Goal: Information Seeking & Learning: Learn about a topic

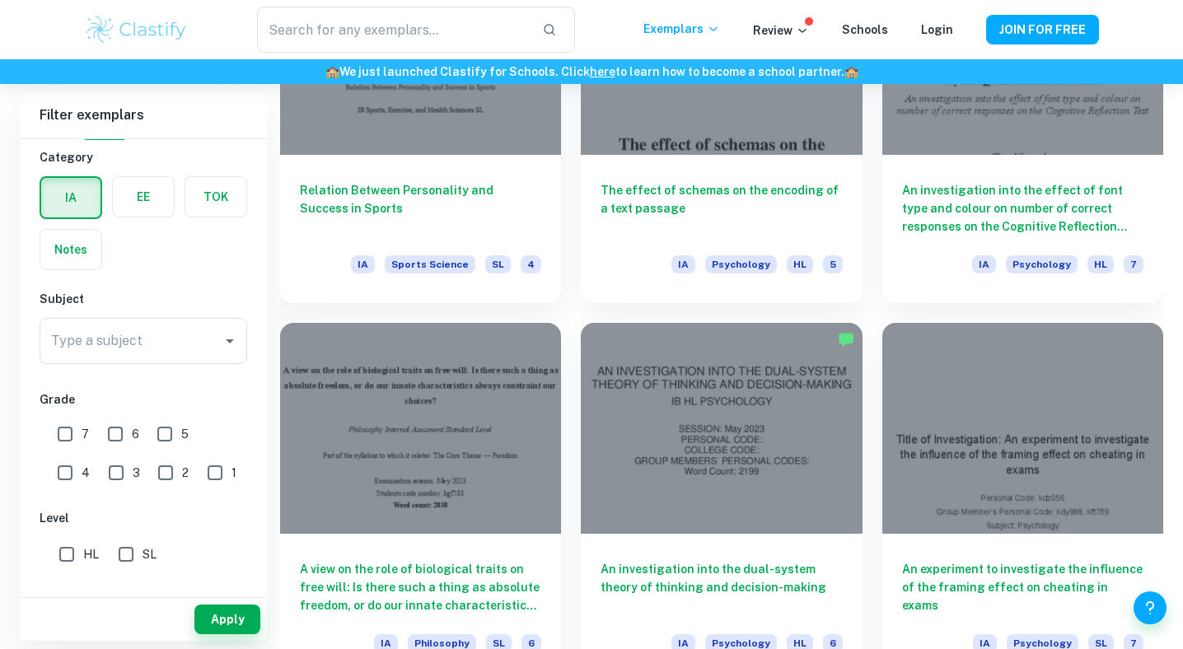
scroll to position [1749, 0]
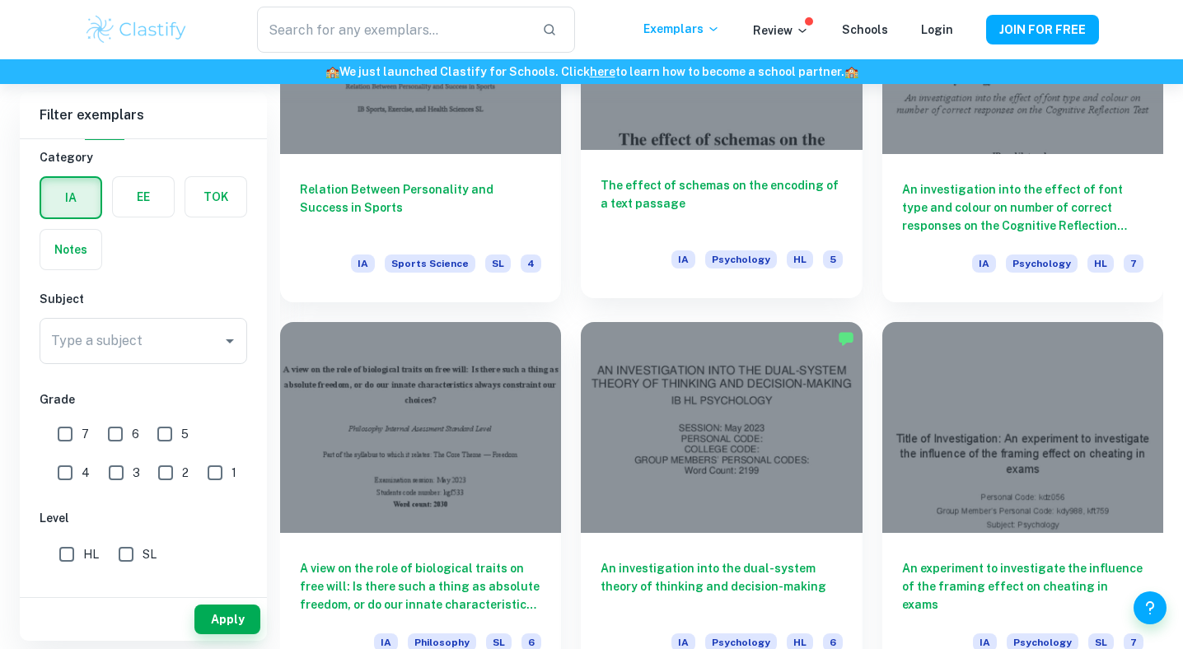
click at [616, 199] on h6 "The effect of schemas on the encoding of a text passage" at bounding box center [721, 203] width 241 height 54
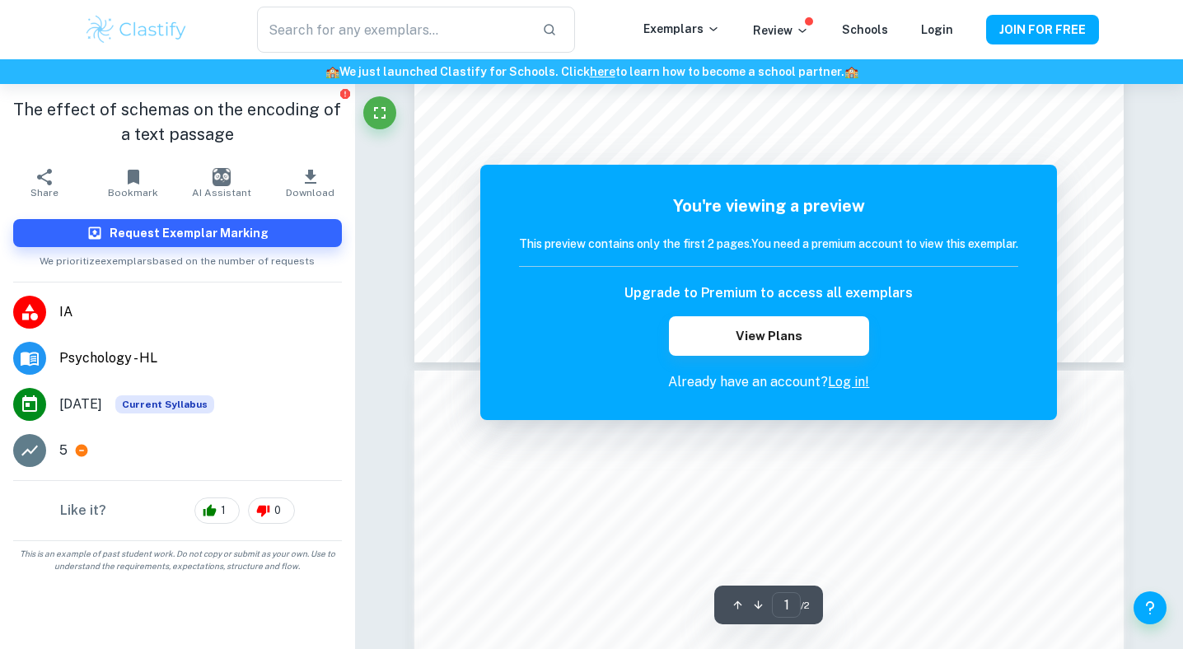
scroll to position [680, 0]
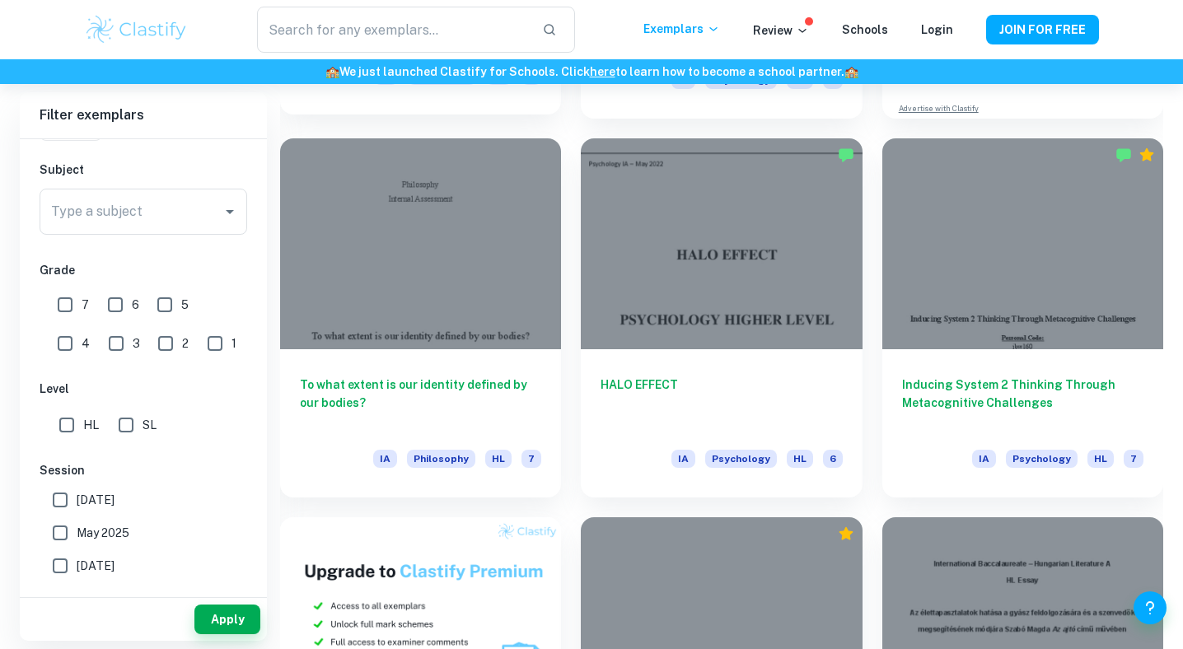
scroll to position [803, 0]
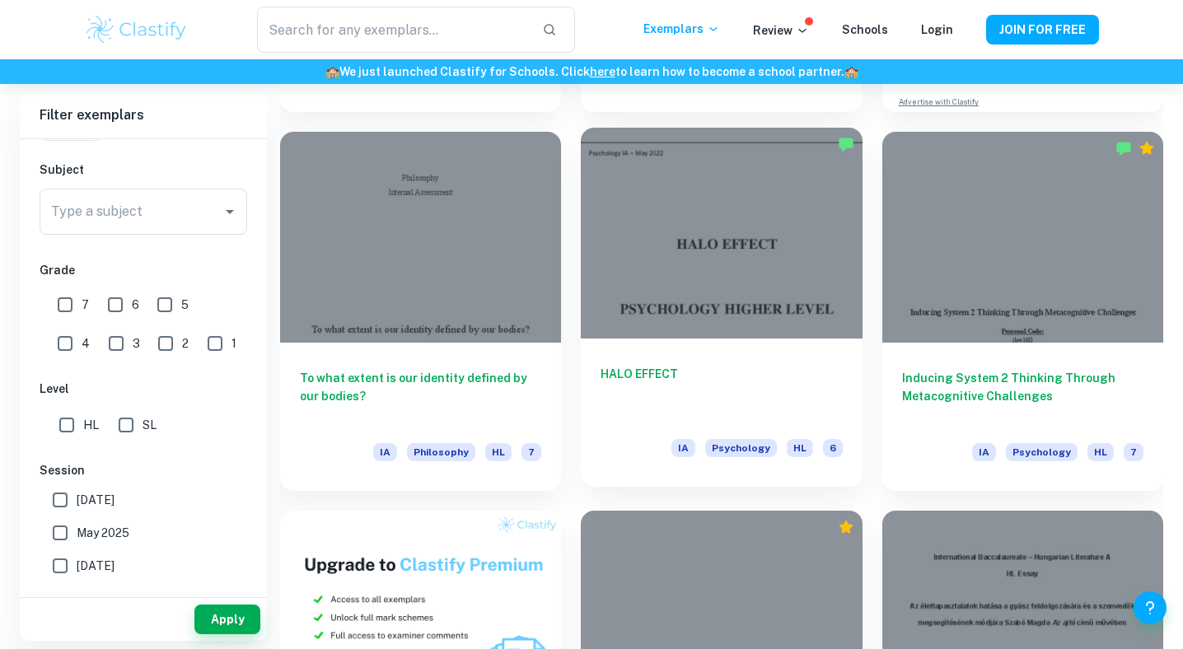
click at [683, 283] on div at bounding box center [721, 233] width 281 height 211
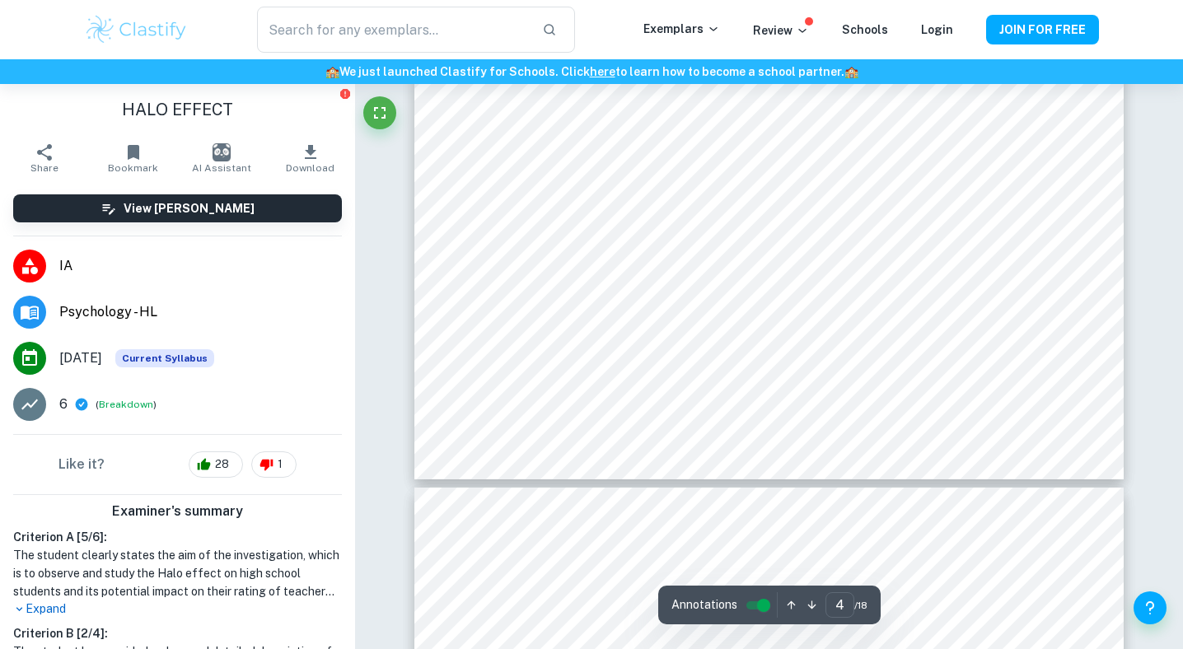
scroll to position [3894, 0]
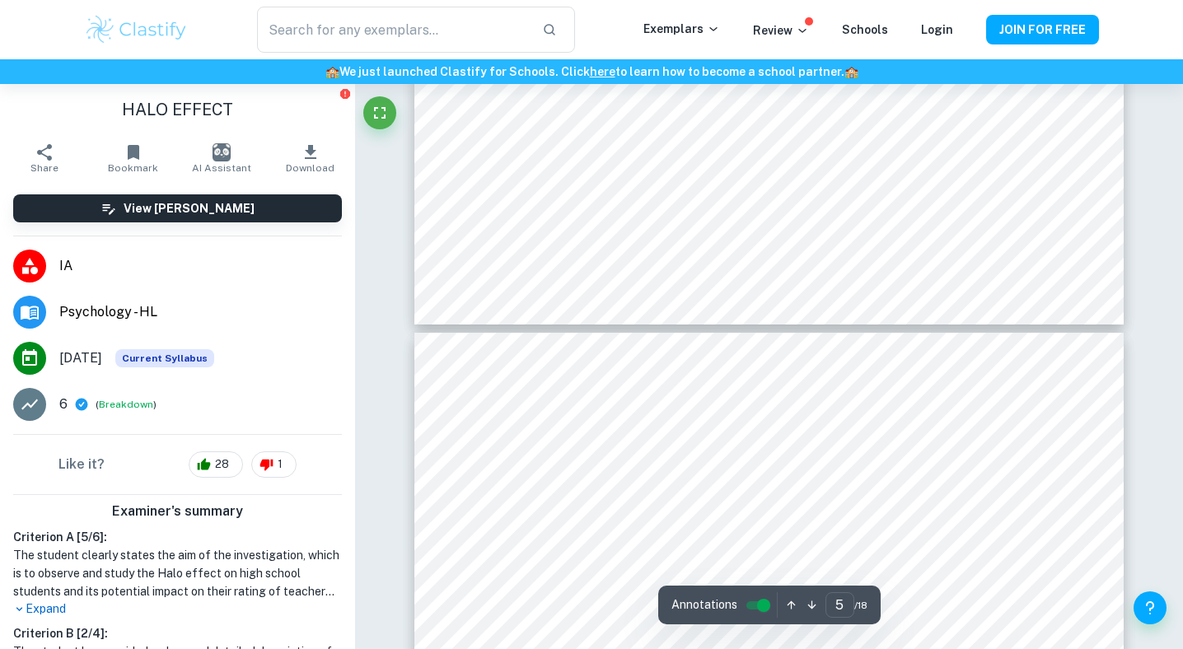
type input "4"
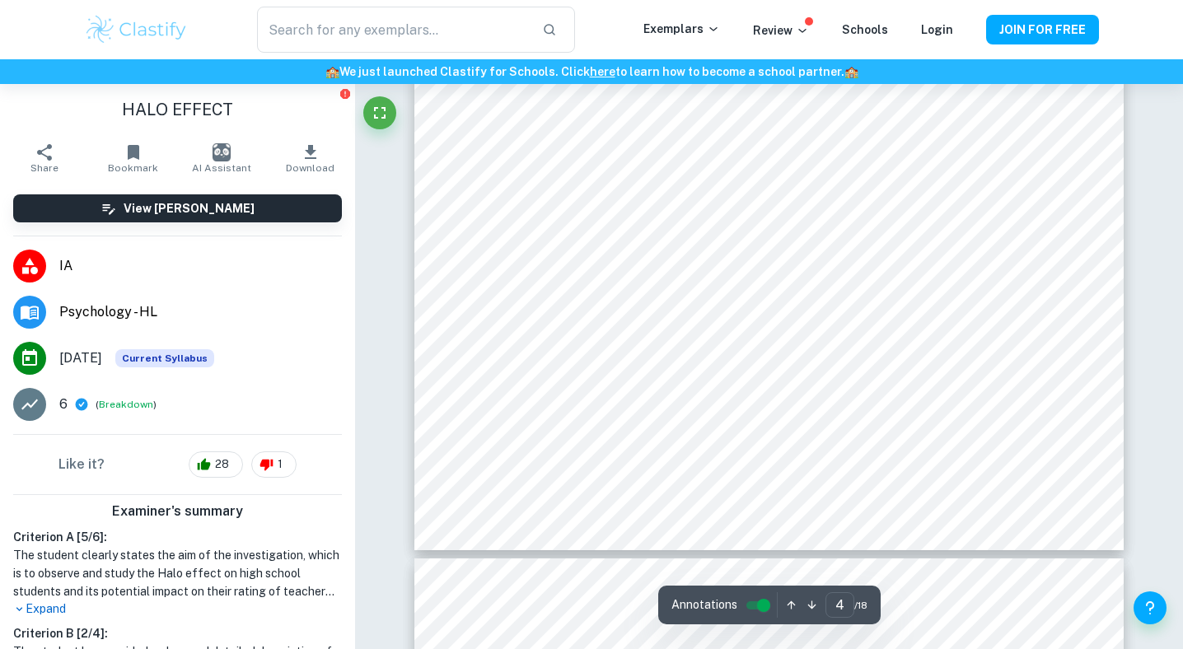
scroll to position [3820, 0]
